Goal: Manage account settings

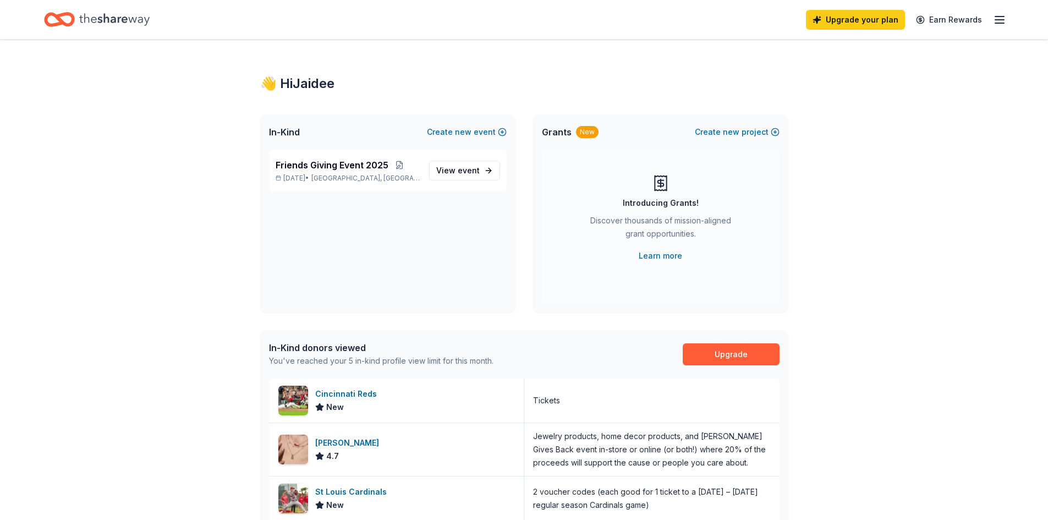
click at [999, 25] on icon "button" at bounding box center [999, 19] width 13 height 13
click at [869, 84] on link "Account" at bounding box center [867, 85] width 35 height 11
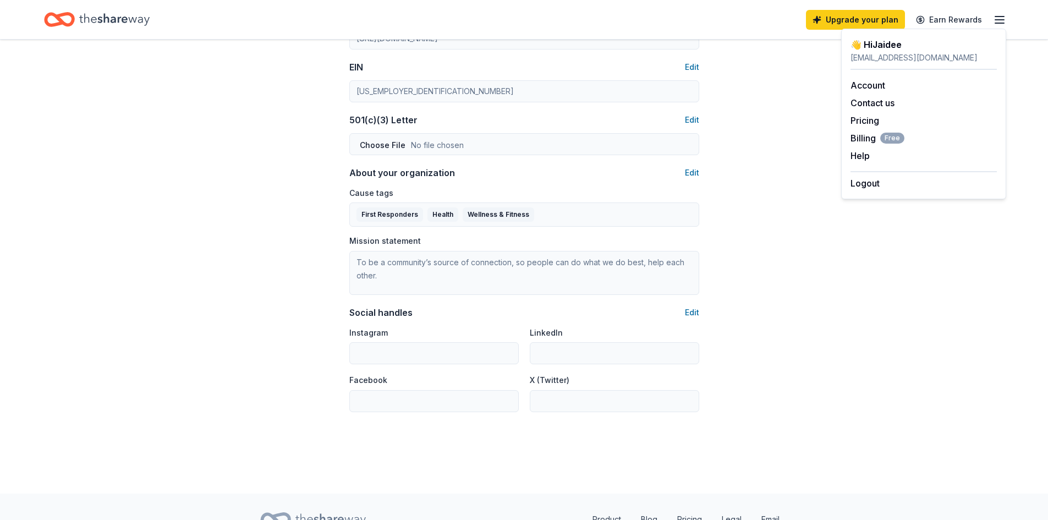
scroll to position [472, 0]
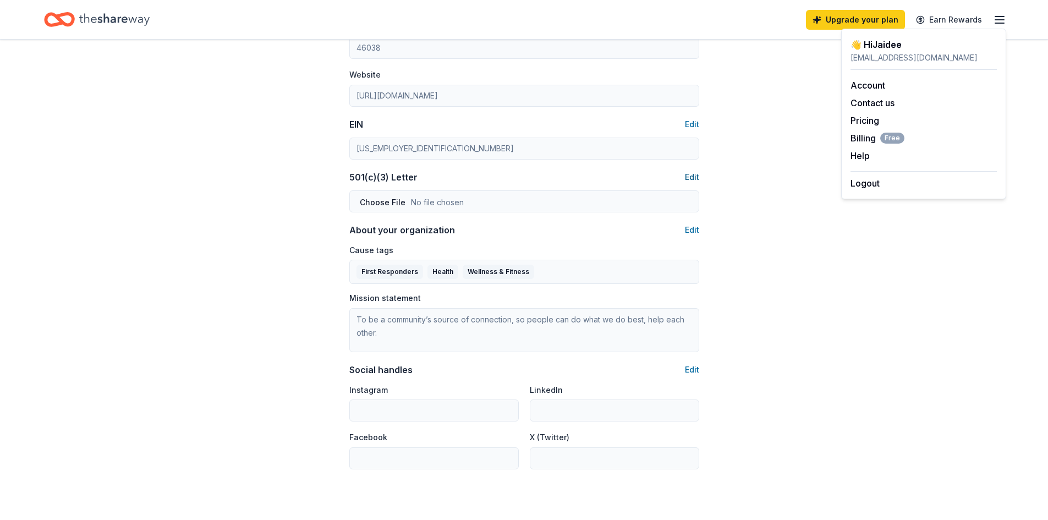
click at [694, 178] on button "Edit" at bounding box center [692, 177] width 14 height 13
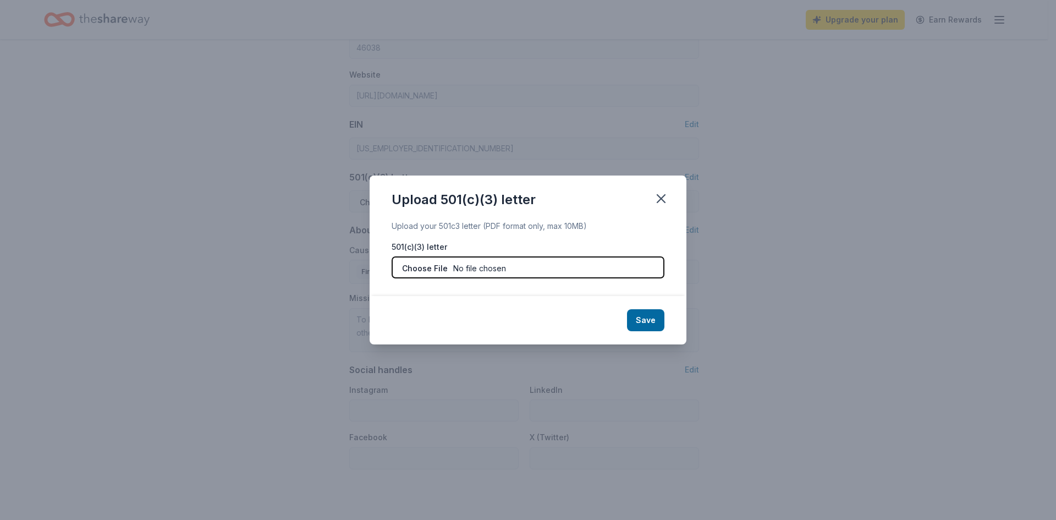
click at [542, 267] on input "file" at bounding box center [528, 267] width 273 height 22
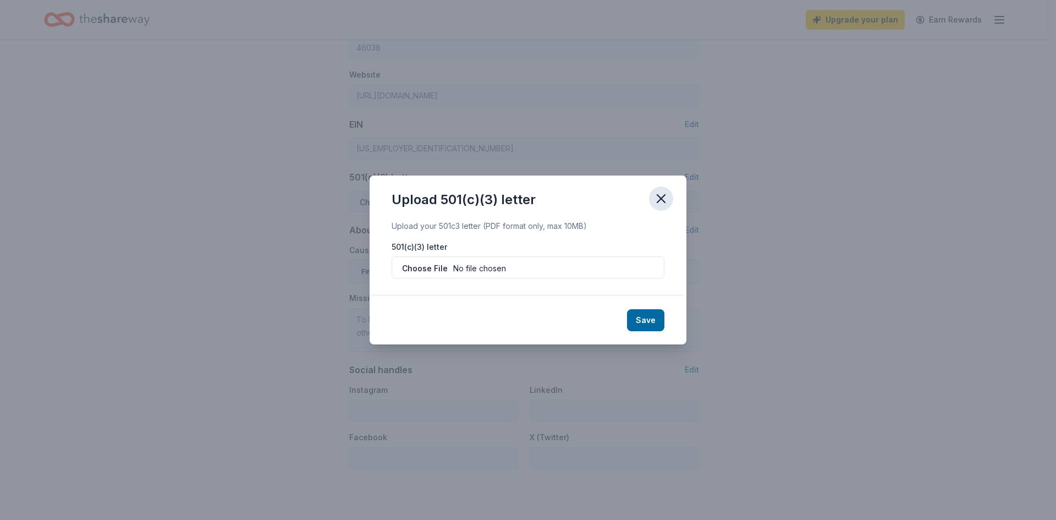
click at [658, 196] on icon "button" at bounding box center [661, 199] width 8 height 8
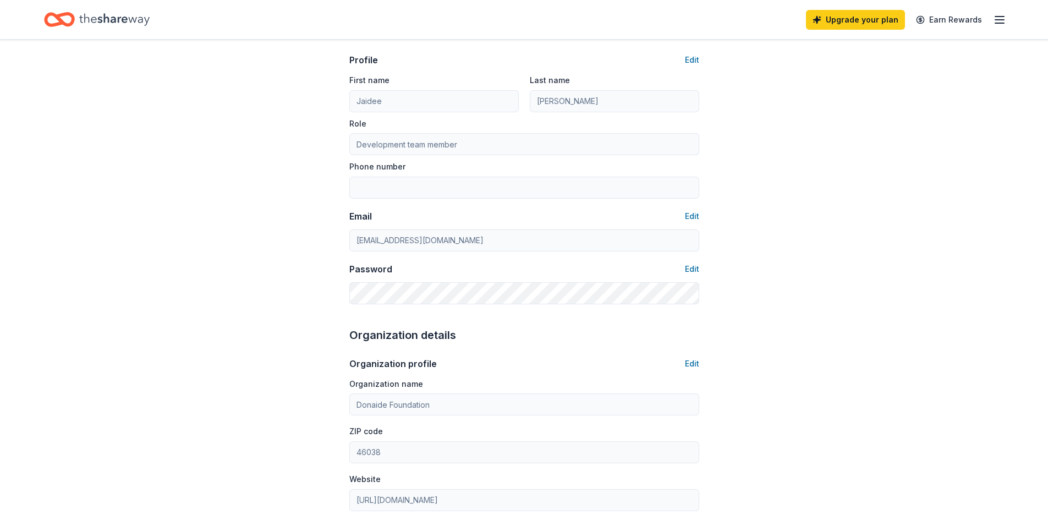
scroll to position [0, 0]
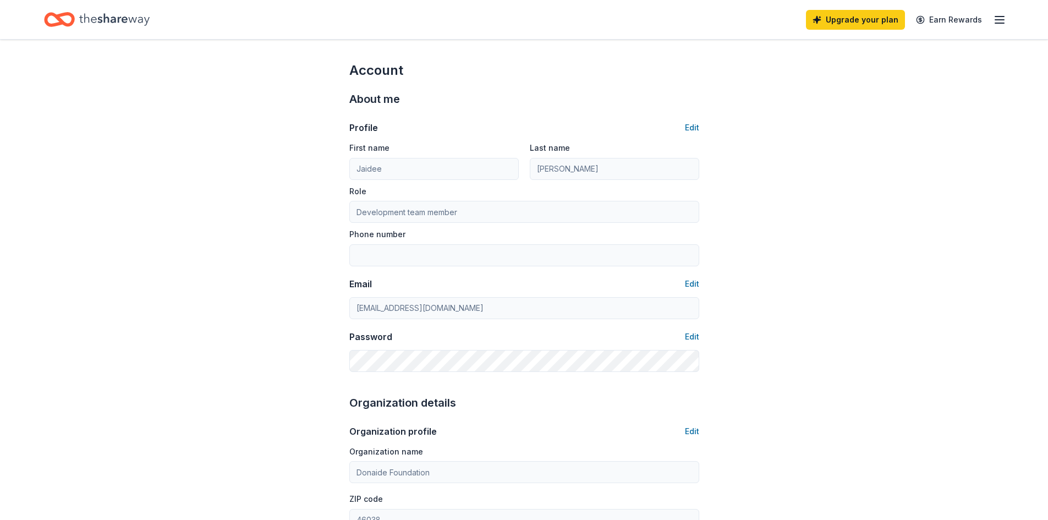
click at [61, 16] on icon "Home" at bounding box center [64, 19] width 17 height 11
click at [995, 23] on line "button" at bounding box center [999, 23] width 9 height 0
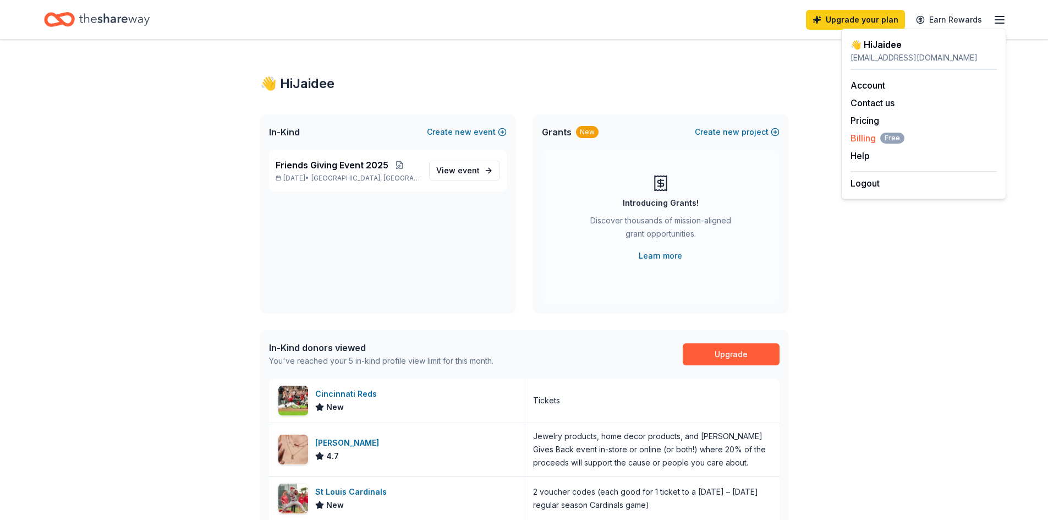
click at [859, 136] on span "Billing Free" at bounding box center [877, 137] width 54 height 13
click at [1004, 23] on icon "button" at bounding box center [999, 19] width 13 height 13
click at [867, 87] on link "Account" at bounding box center [867, 85] width 35 height 11
click at [866, 140] on span "Billing Free" at bounding box center [877, 137] width 54 height 13
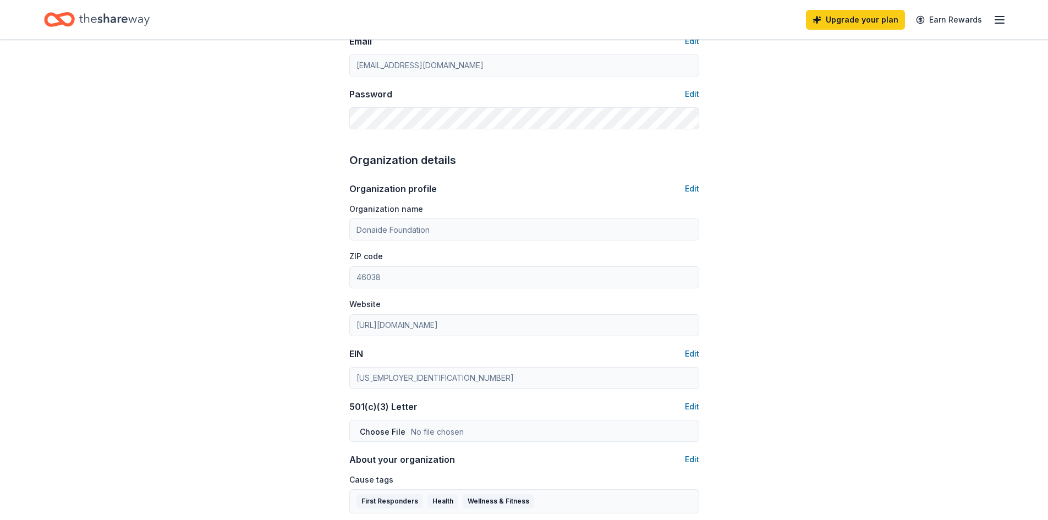
scroll to position [275, 0]
